Goal: Register for event/course

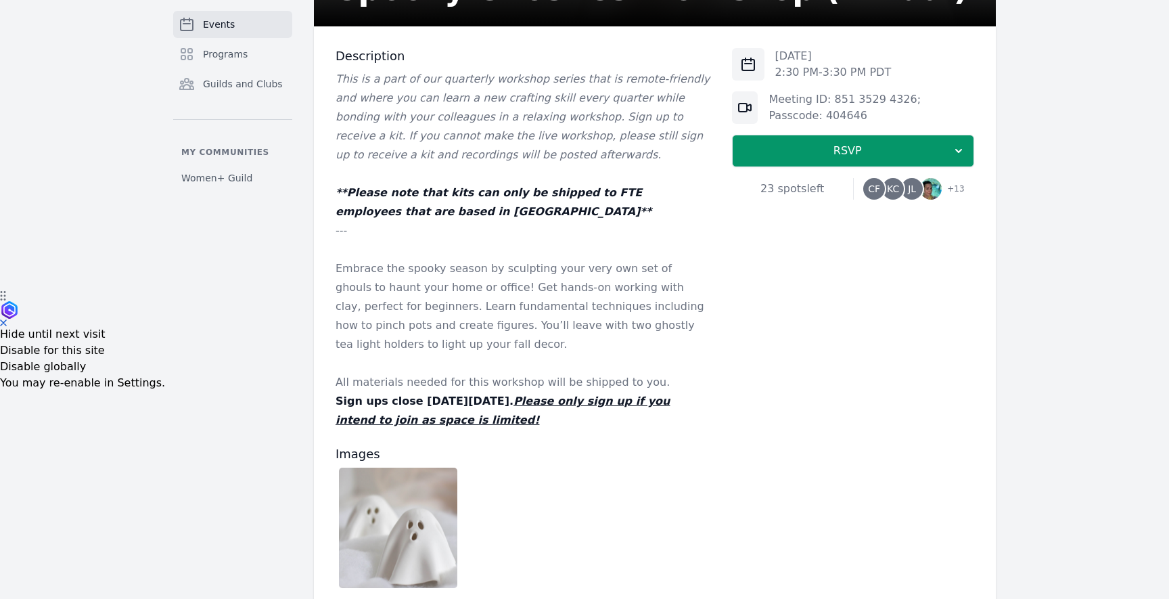
scroll to position [281, 0]
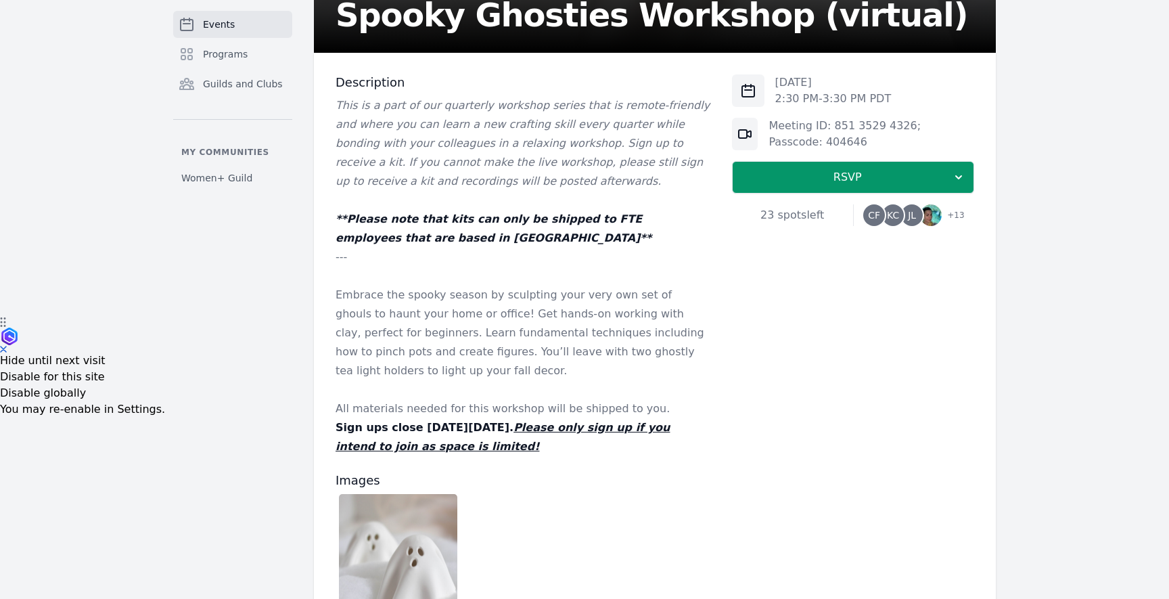
click at [78, 54] on div "Events Programs Guilds and Clubs My communities Women+ Guild Part of Quarterly …" at bounding box center [584, 312] width 1169 height 1093
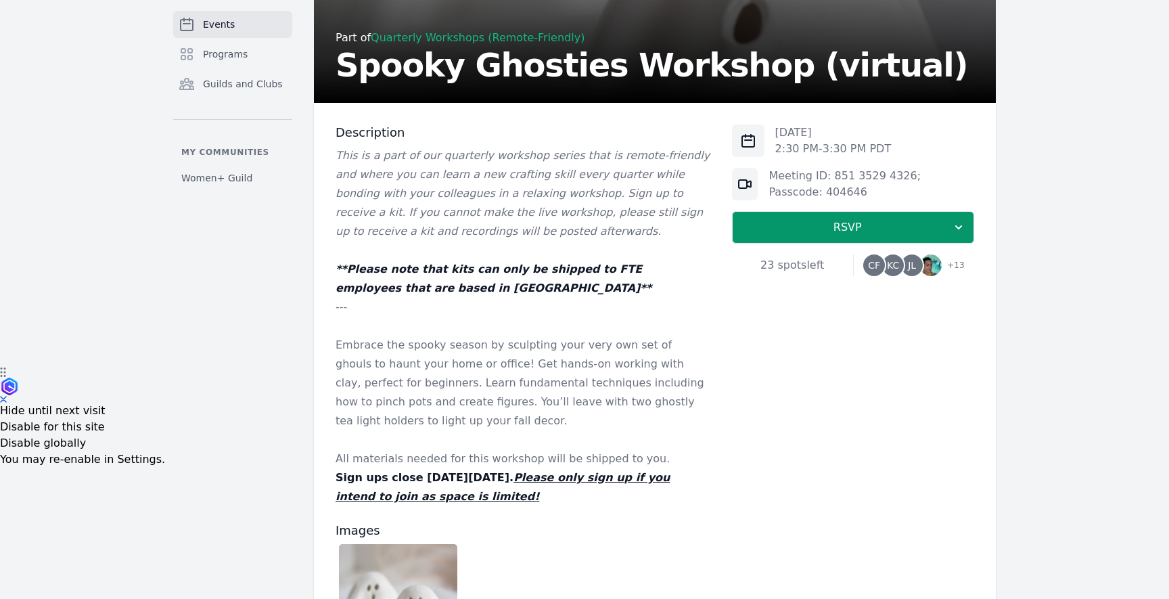
scroll to position [206, 0]
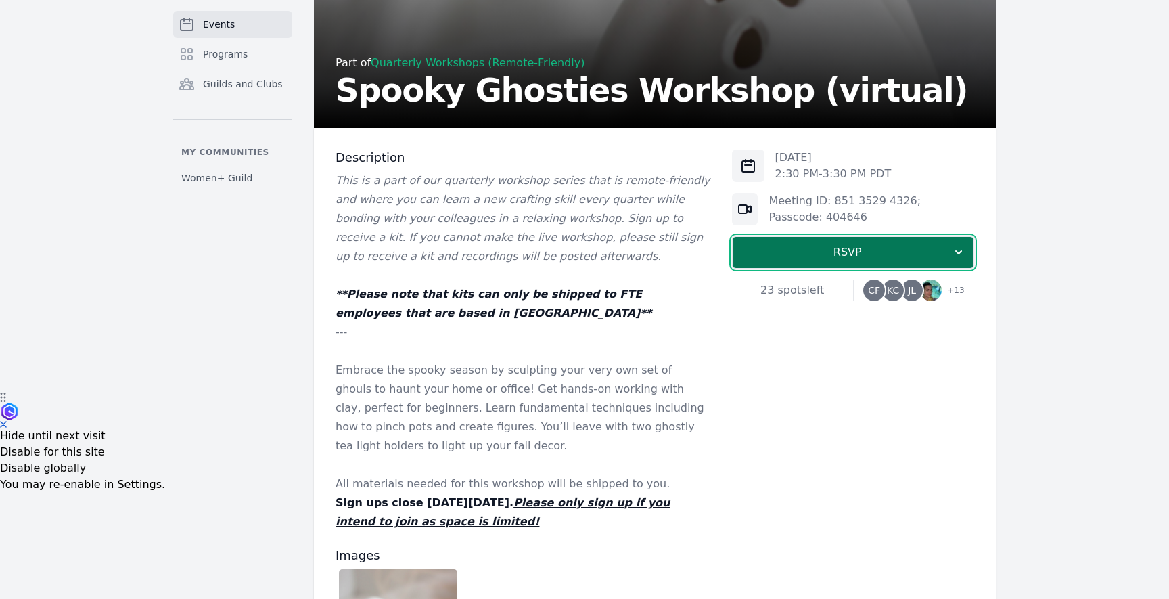
click at [832, 250] on span "RSVP" at bounding box center [848, 252] width 208 height 16
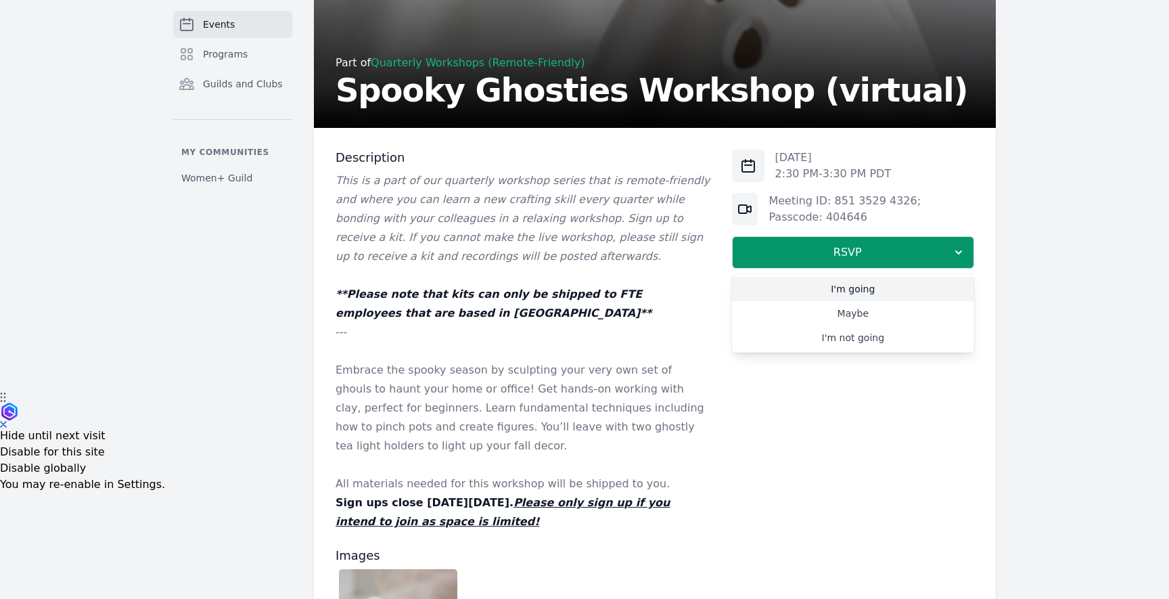
click at [846, 285] on link "I'm going" at bounding box center [853, 289] width 242 height 24
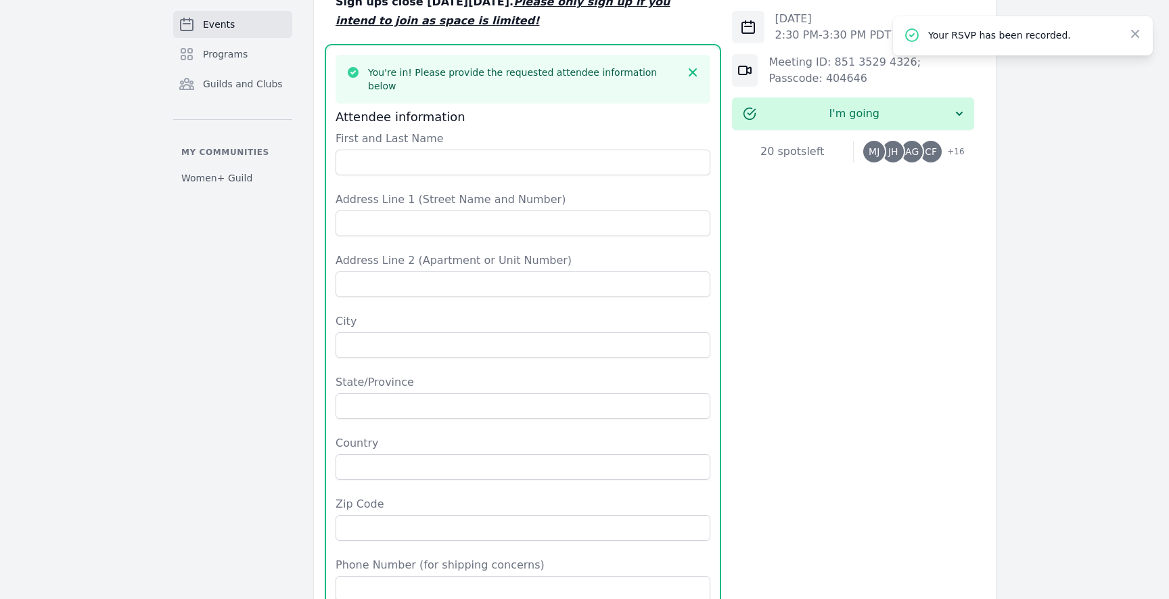
scroll to position [706, 0]
click at [487, 157] on input "First and Last Name" at bounding box center [523, 163] width 375 height 26
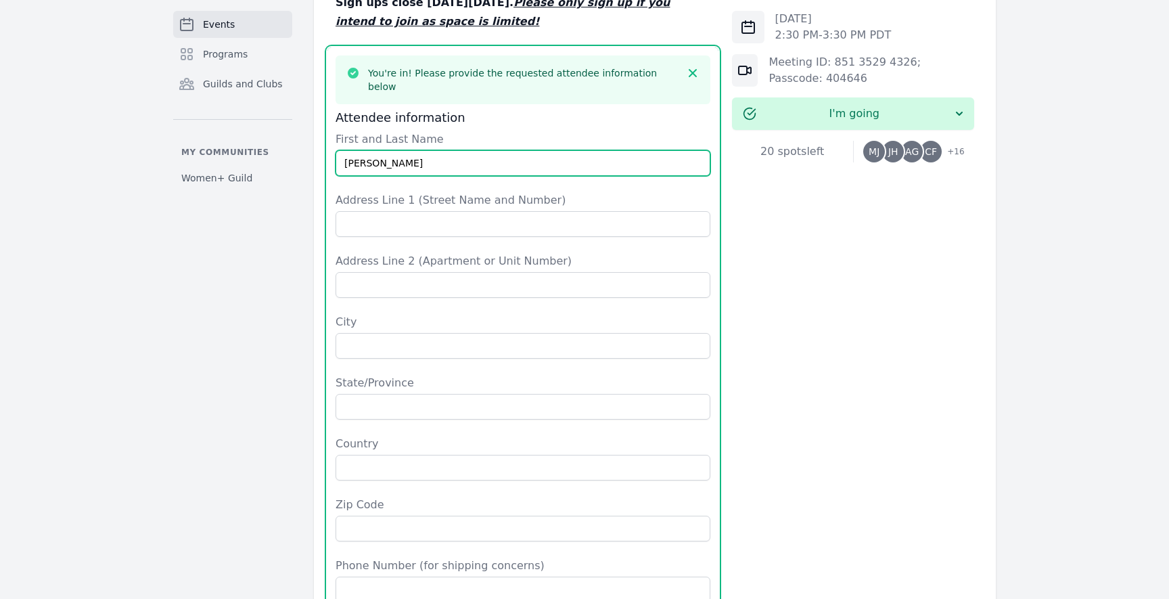
type input "[PERSON_NAME]"
click at [482, 224] on form "First and Last Name [PERSON_NAME] Address Line 1 (Street Name and Number) Addre…" at bounding box center [523, 387] width 375 height 513
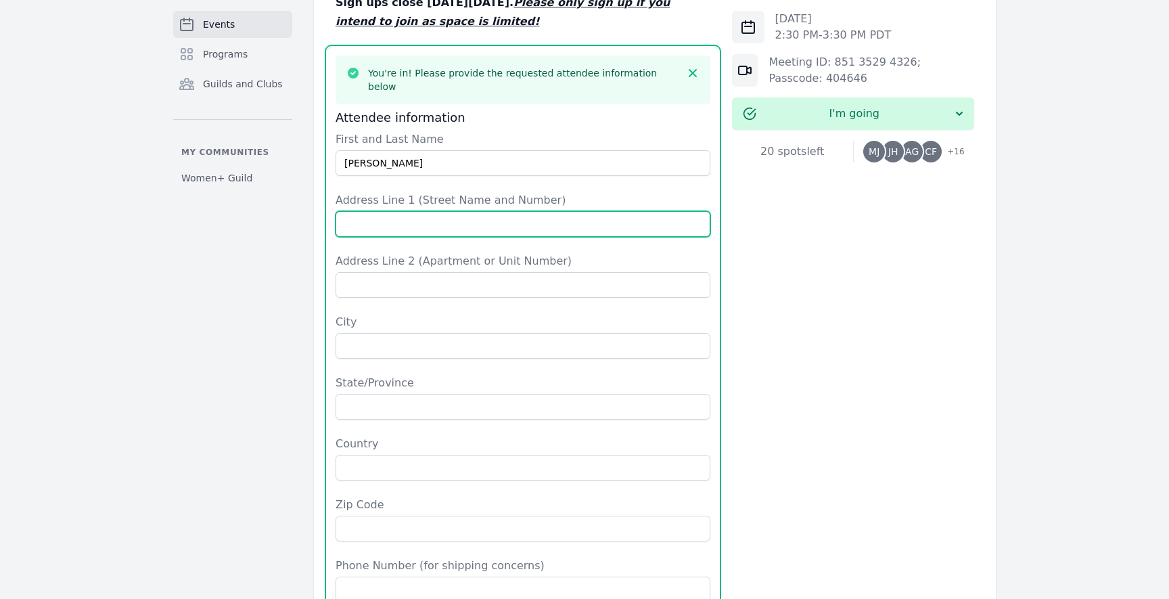
click at [482, 212] on input "Address Line 1 (Street Name and Number)" at bounding box center [523, 224] width 375 height 26
type input "[STREET_ADDRESS][PERSON_NAME]"
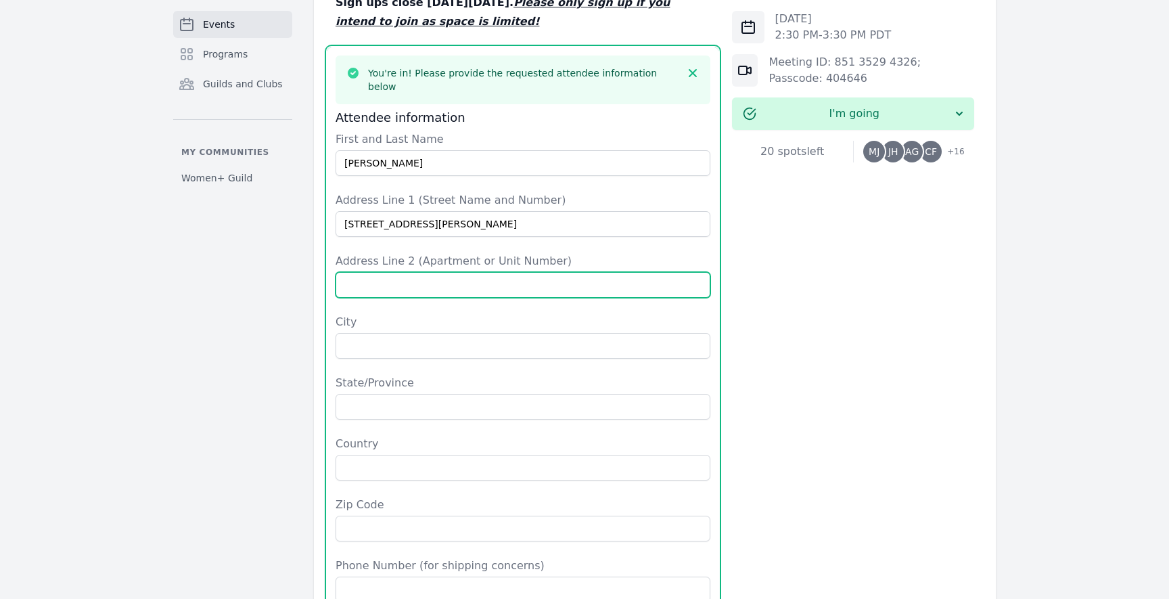
click at [465, 272] on input "Address Line 2 (Apartment or Unit Number)" at bounding box center [523, 285] width 375 height 26
type input "303"
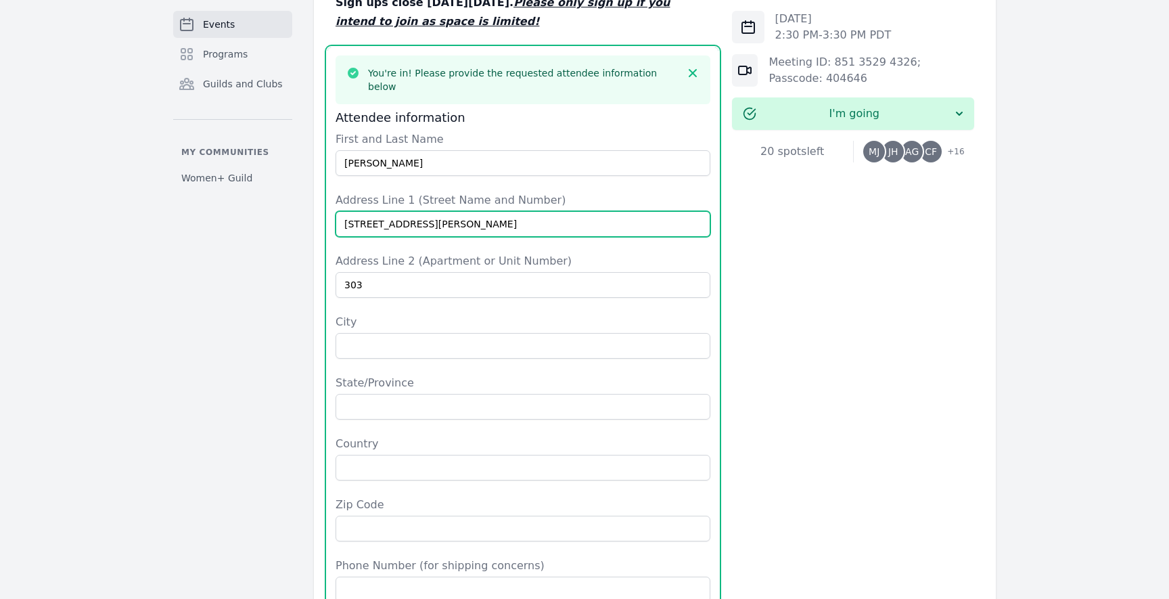
click at [463, 211] on input "[STREET_ADDRESS][PERSON_NAME]" at bounding box center [523, 224] width 375 height 26
type input "[STREET_ADDRESS][PERSON_NAME]"
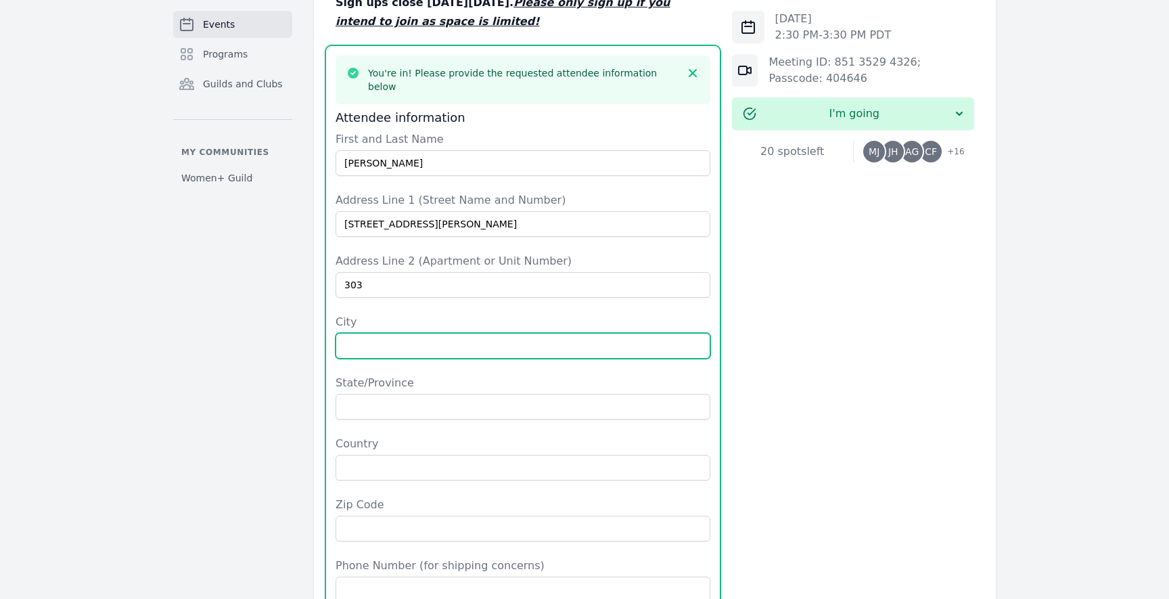
click at [397, 338] on input "City" at bounding box center [523, 346] width 375 height 26
type input "[GEOGRAPHIC_DATA]"
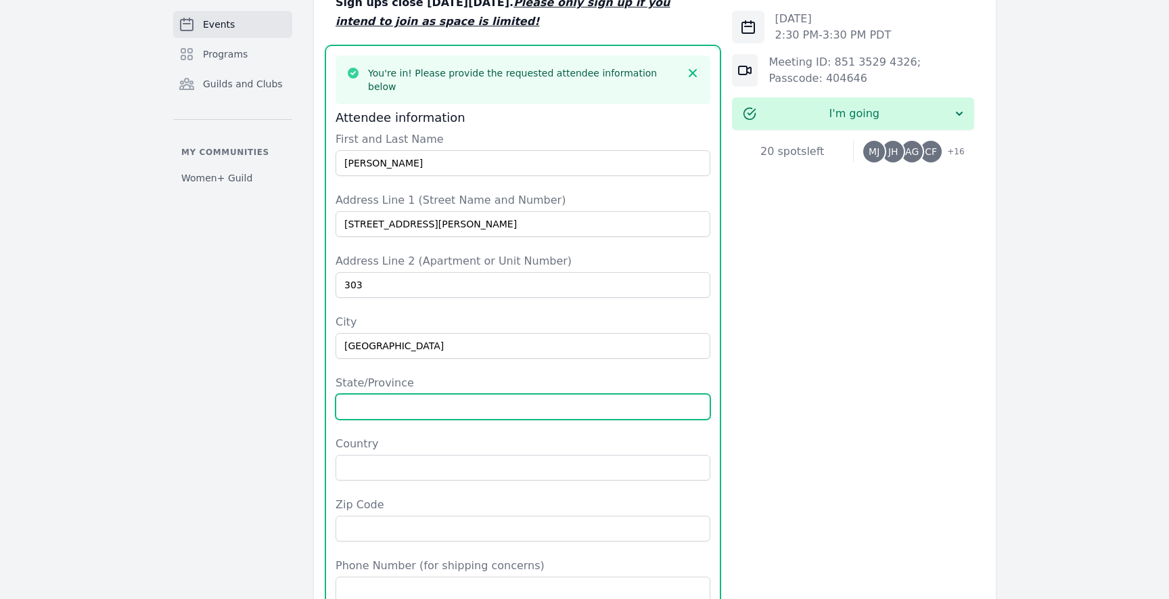
click at [403, 399] on input "State/Province" at bounding box center [523, 407] width 375 height 26
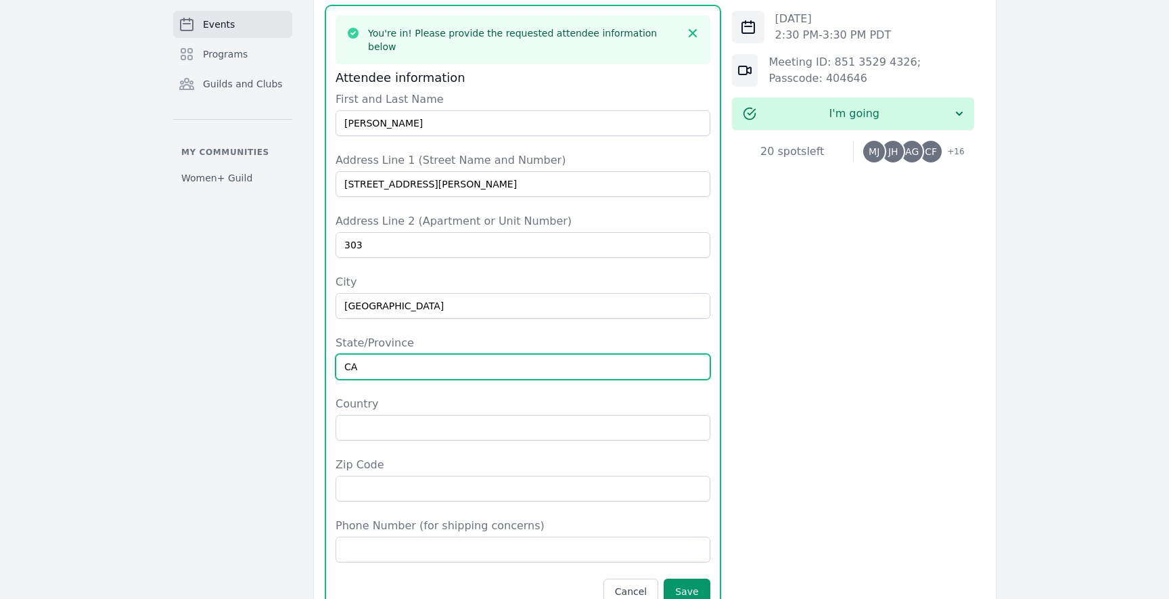
scroll to position [747, 0]
type input "CA"
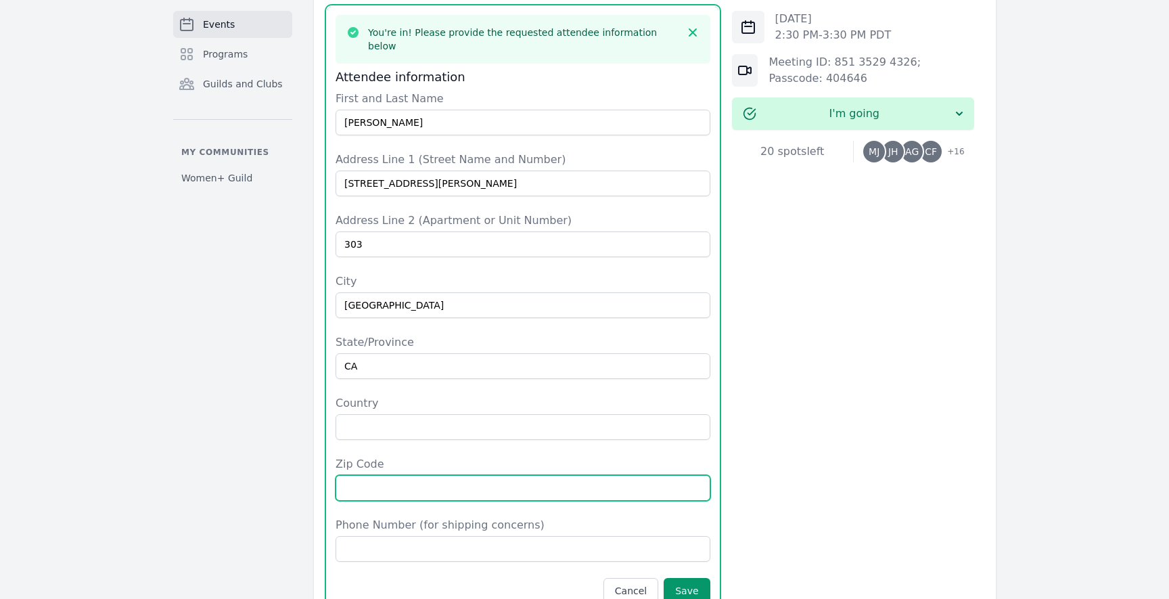
click at [378, 475] on input "Zip Code" at bounding box center [523, 488] width 375 height 26
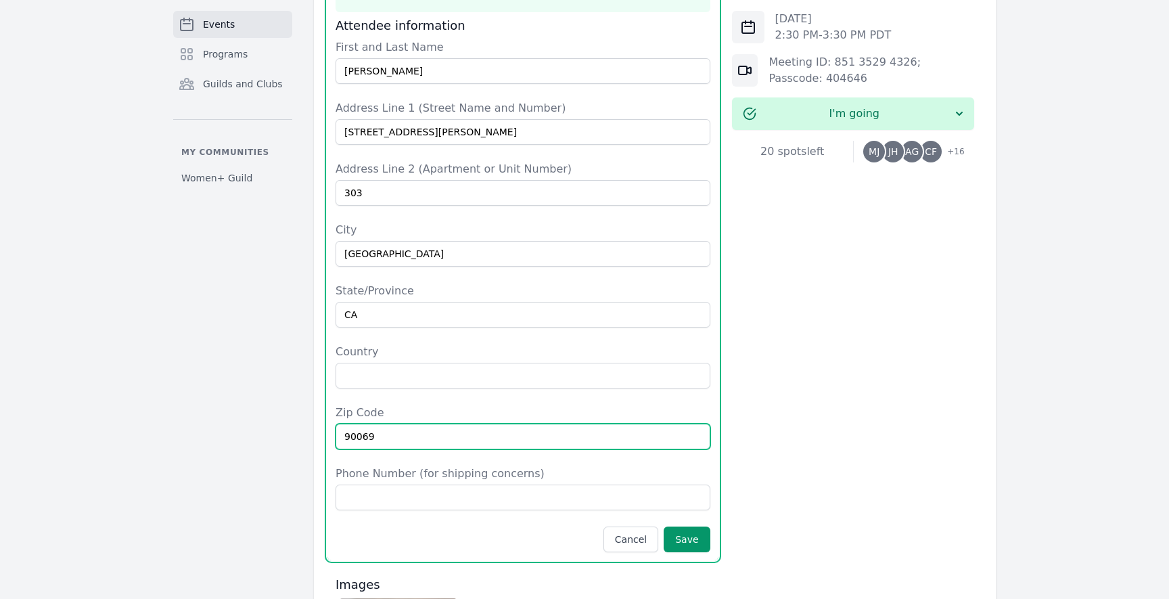
scroll to position [810, 0]
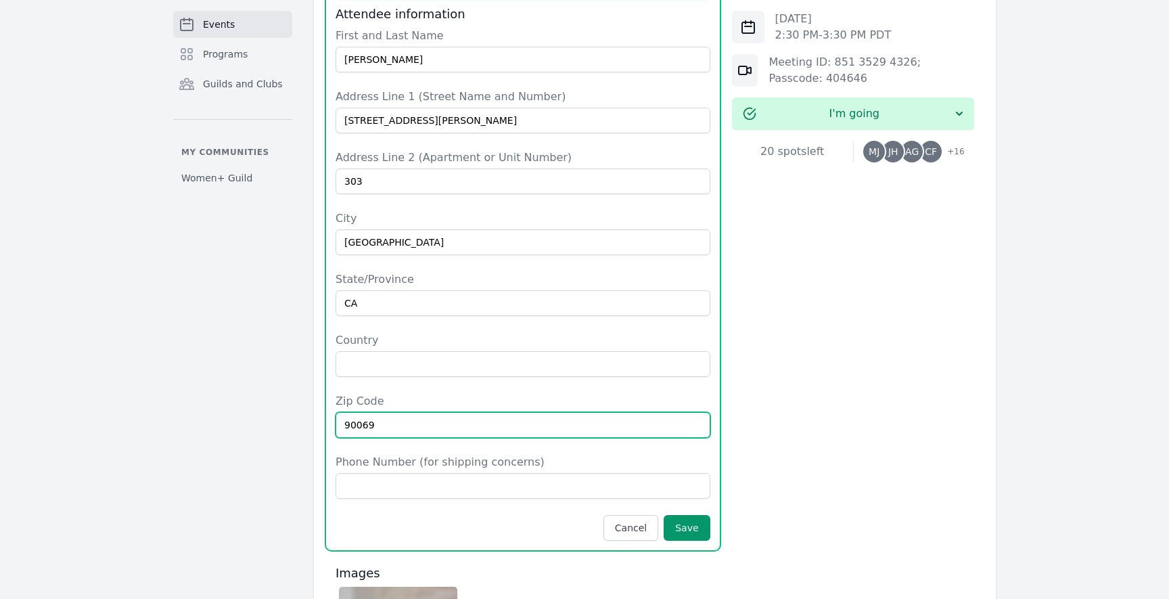
type input "90069"
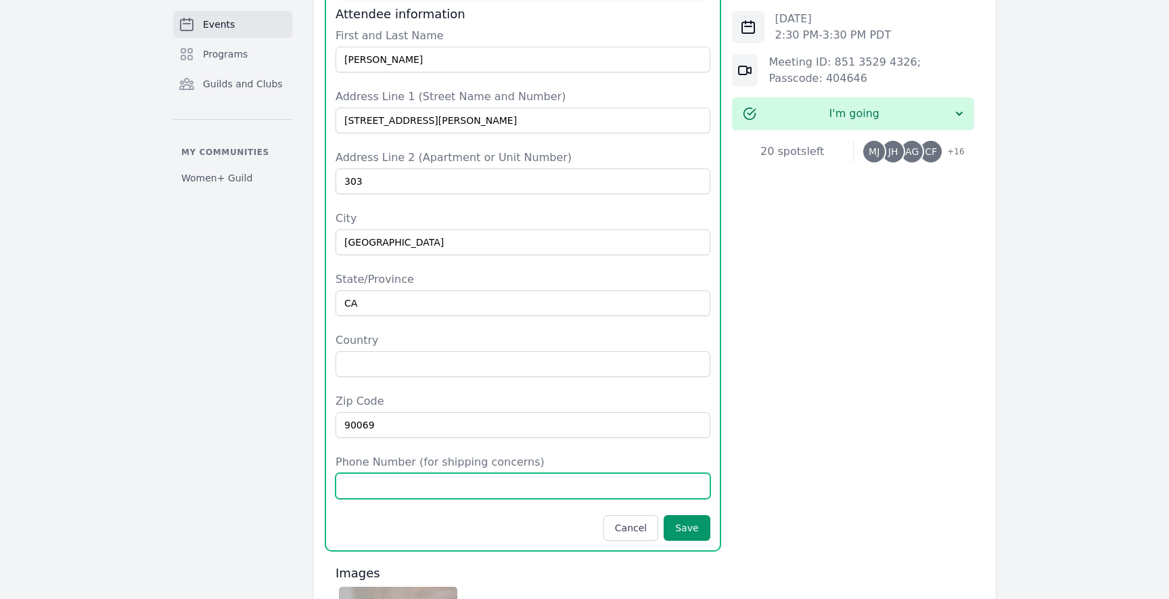
click at [399, 475] on input "Phone Number (for shipping concerns)" at bounding box center [523, 486] width 375 height 26
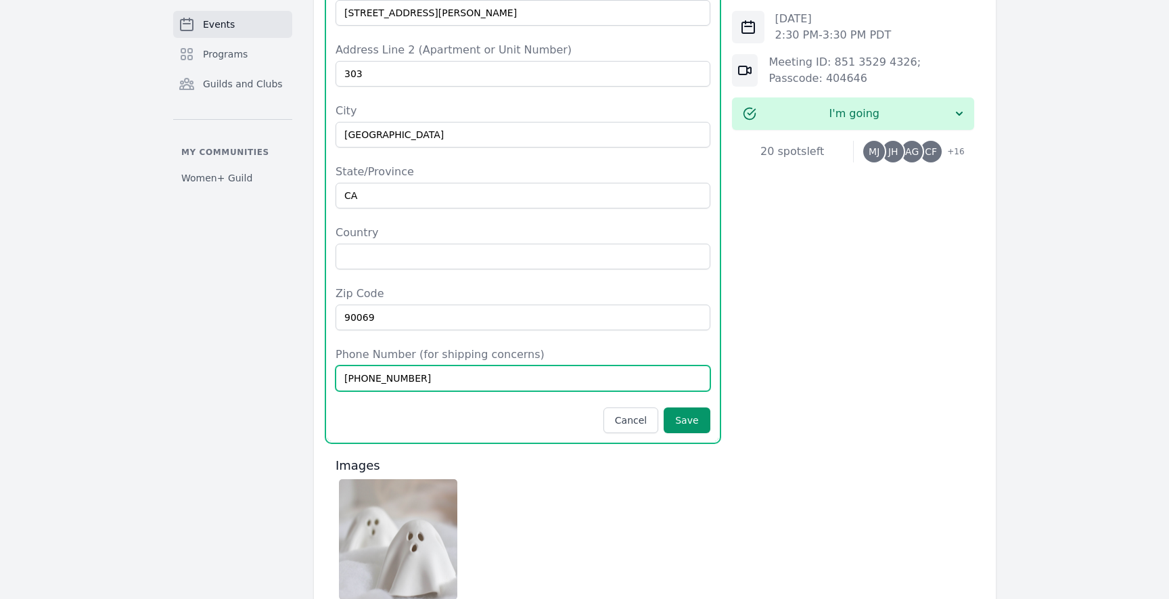
scroll to position [919, 0]
type input "[PHONE_NUMBER]"
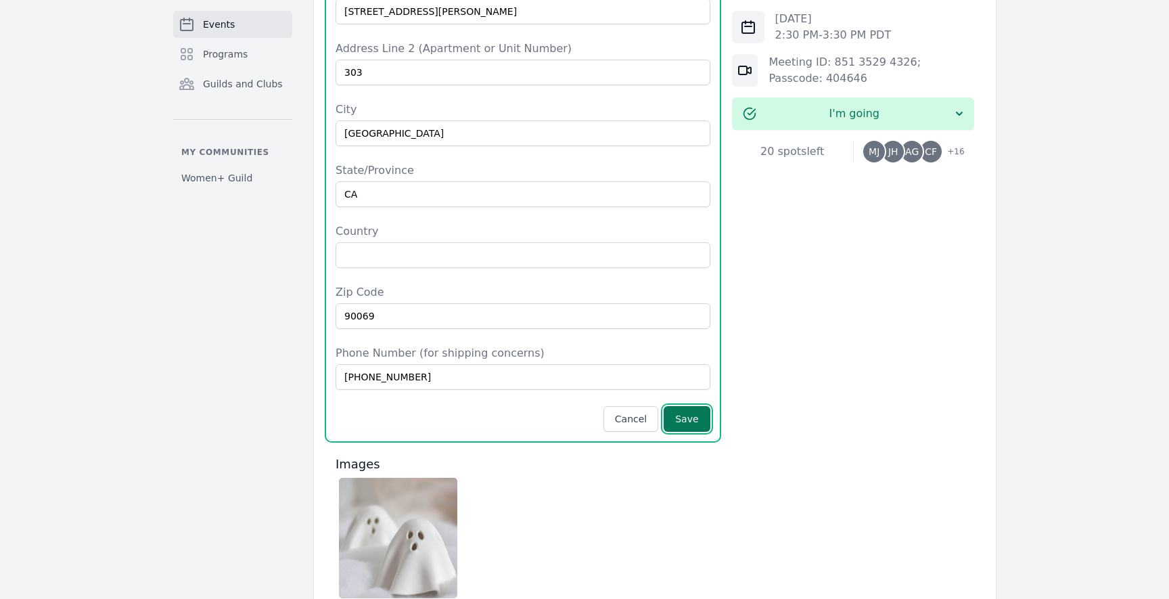
click at [679, 409] on button "Save" at bounding box center [687, 419] width 46 height 26
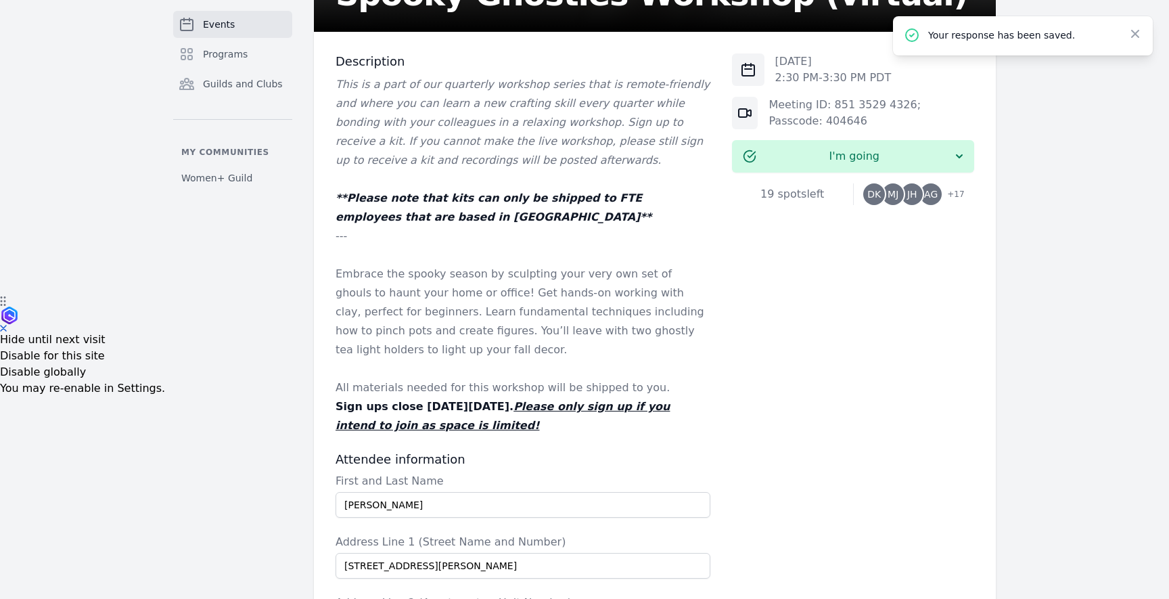
scroll to position [0, 0]
